Goal: Navigation & Orientation: Find specific page/section

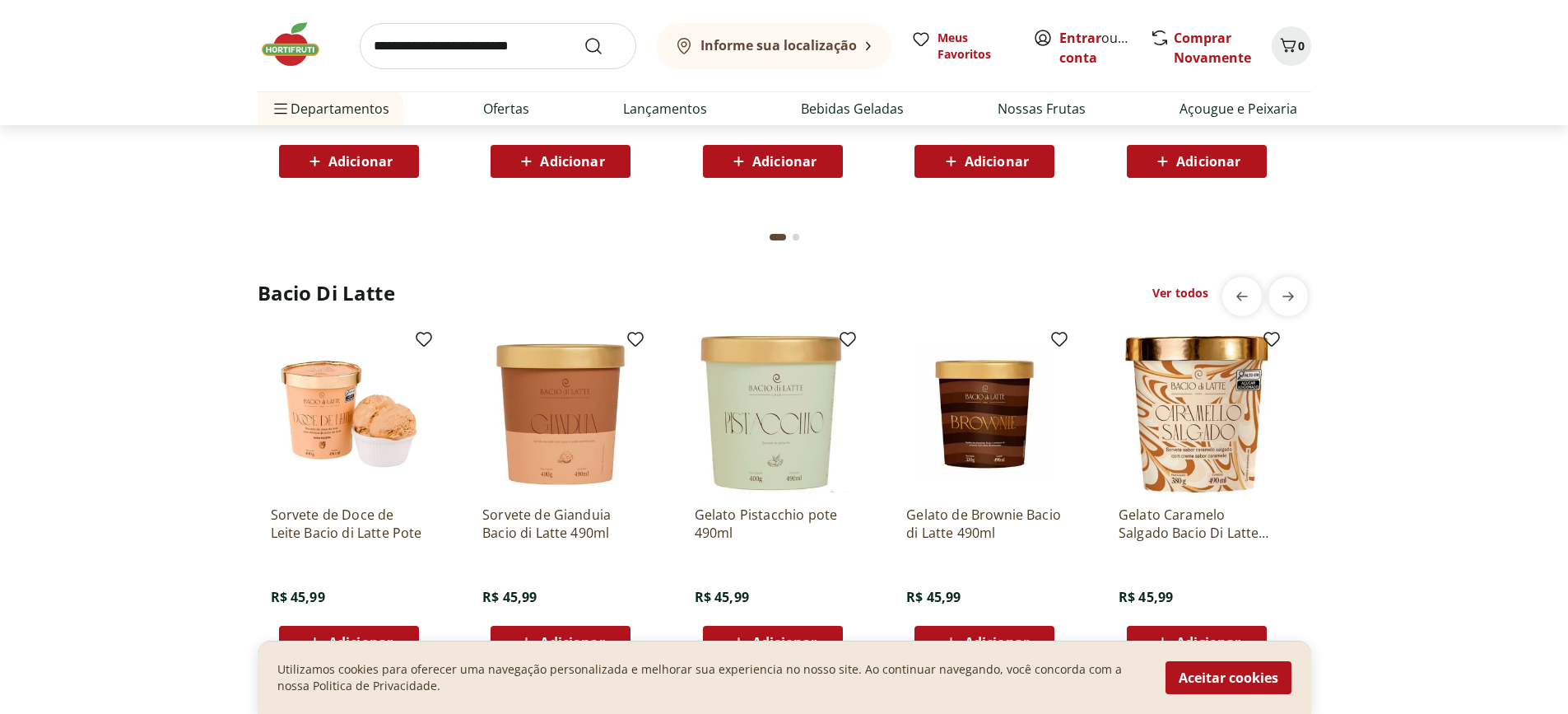
scroll to position [4901, 0]
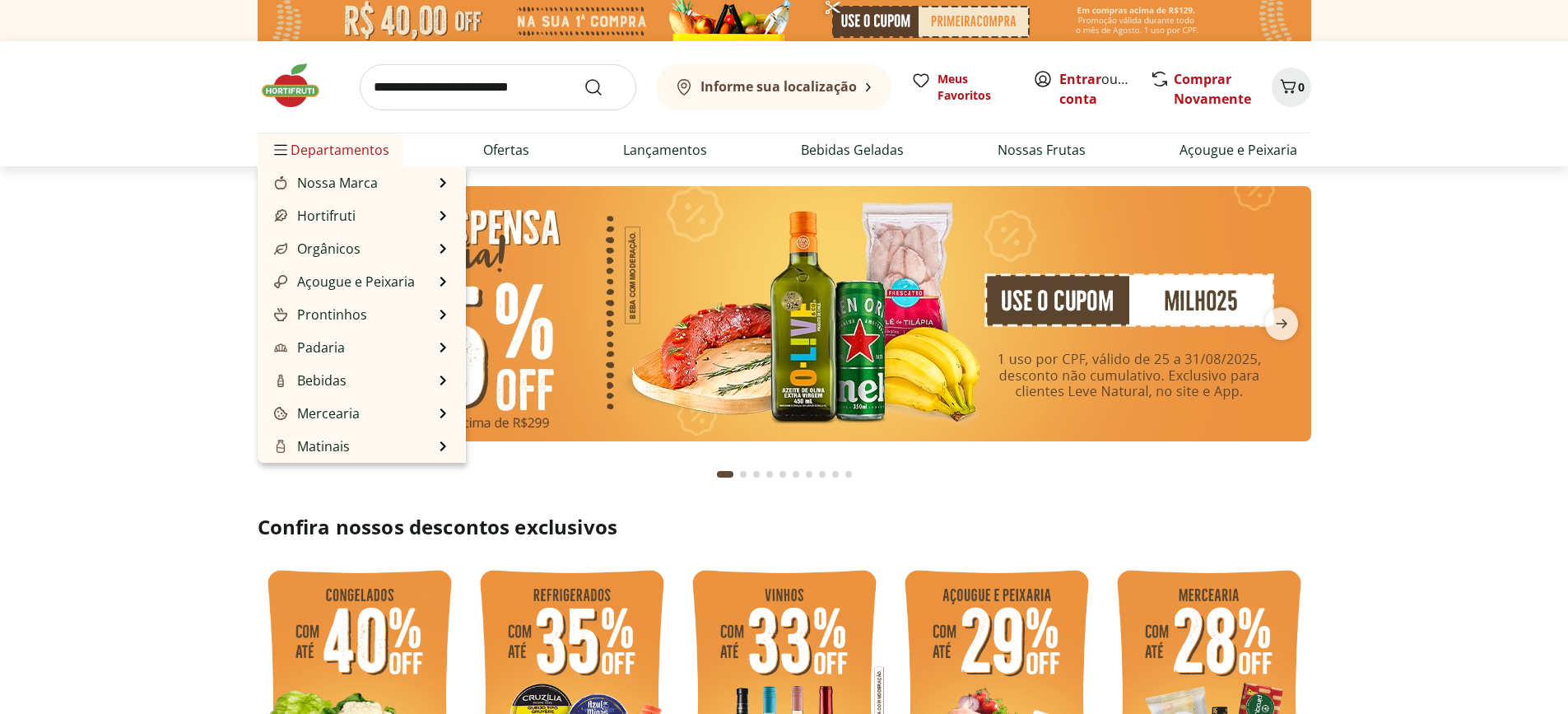
click at [344, 141] on span "Departamentos" at bounding box center [330, 150] width 118 height 39
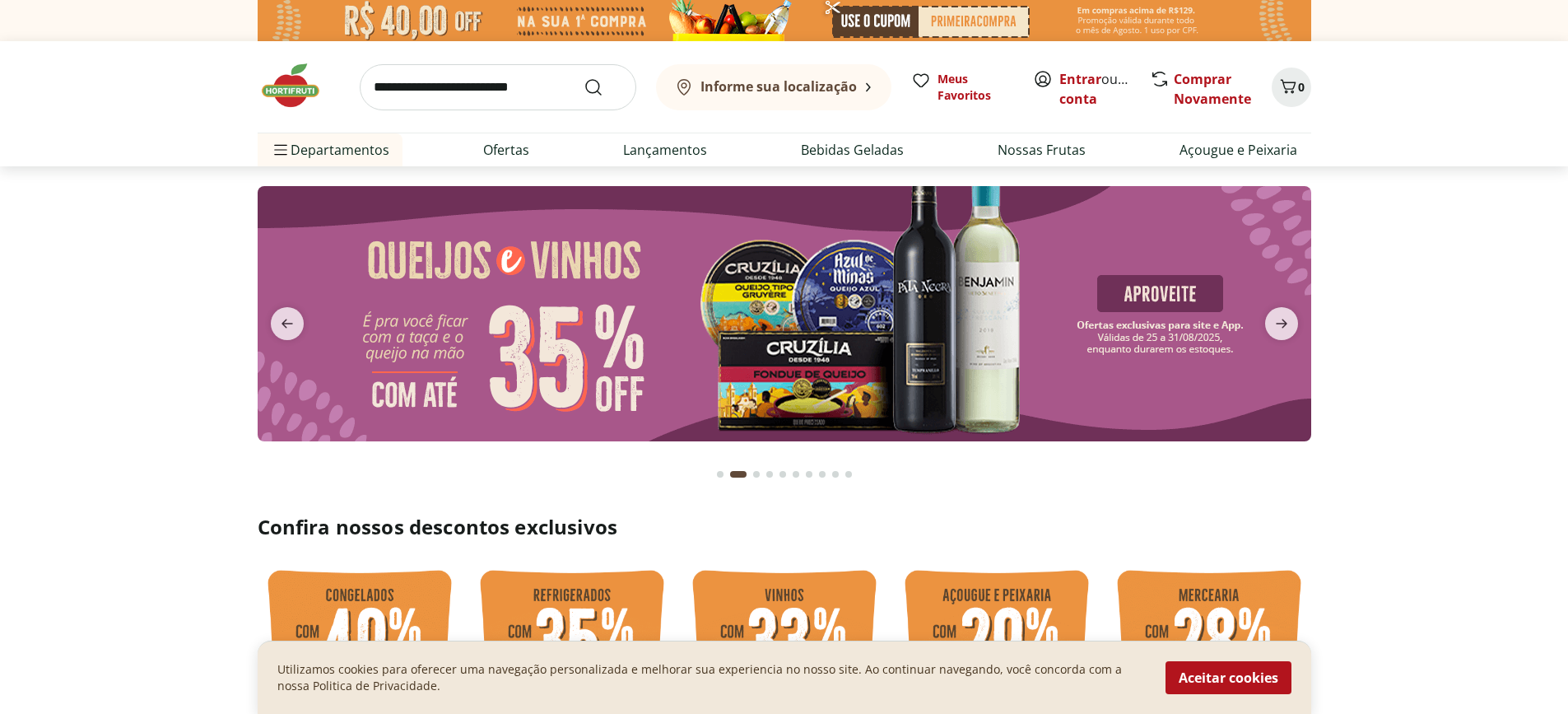
click at [275, 103] on img at bounding box center [299, 86] width 82 height 50
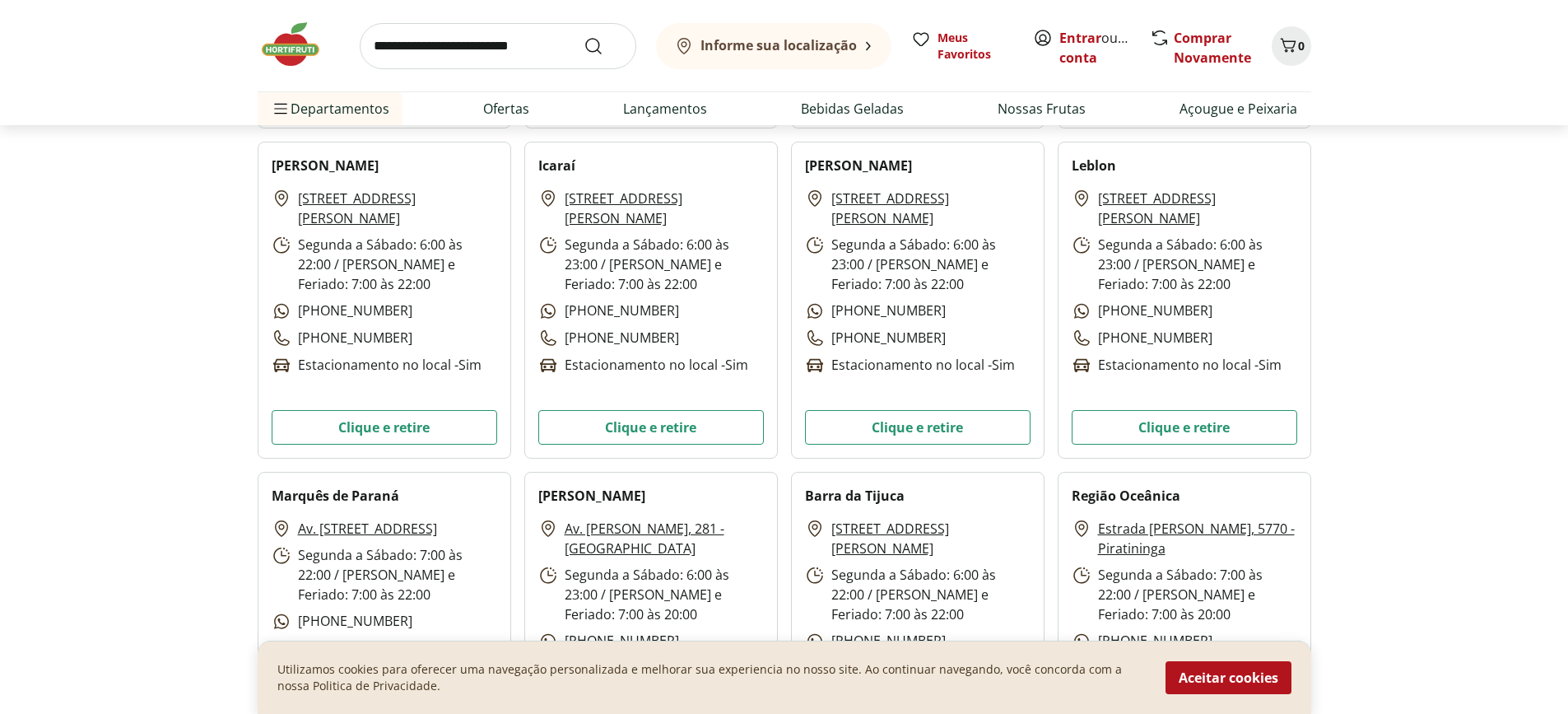
scroll to position [1647, 0]
